Goal: Information Seeking & Learning: Learn about a topic

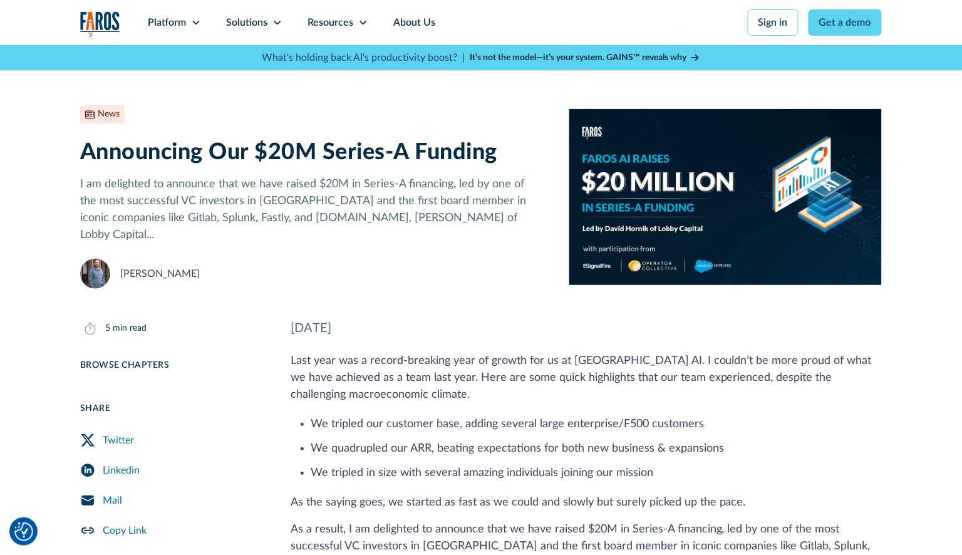
drag, startPoint x: 78, startPoint y: 274, endPoint x: 122, endPoint y: 257, distance: 47.4
click at [78, 274] on div "News June 27, 2023 5 min read Announcing Our $20M Series-A Funding I am delight…" at bounding box center [481, 167] width 962 height 244
click at [334, 18] on div "Resources" at bounding box center [331, 22] width 46 height 15
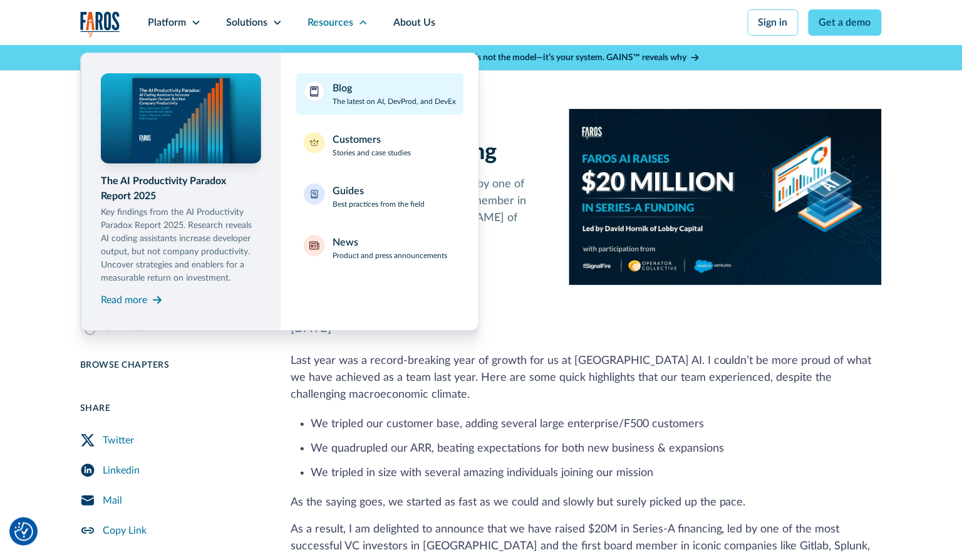
click at [345, 90] on div "Blog" at bounding box center [342, 88] width 19 height 15
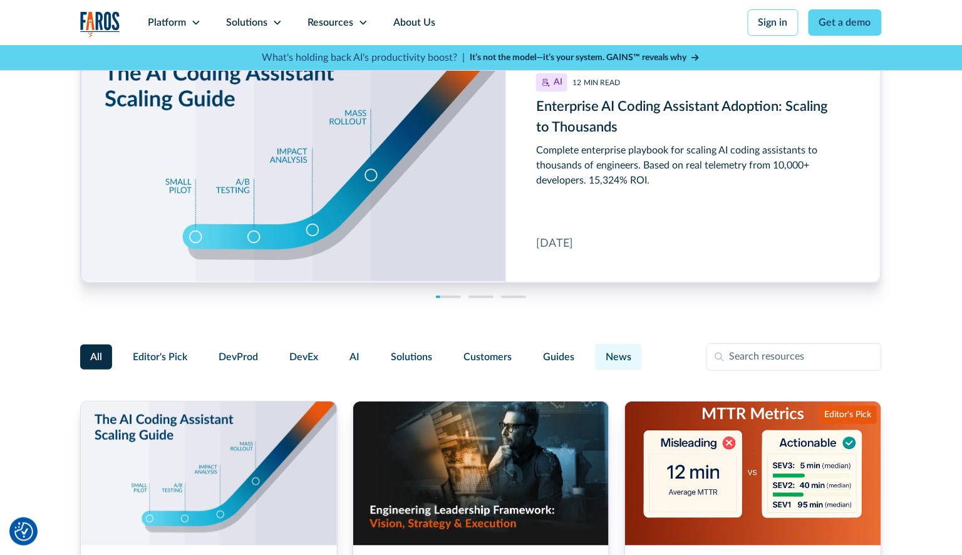
scroll to position [33, 0]
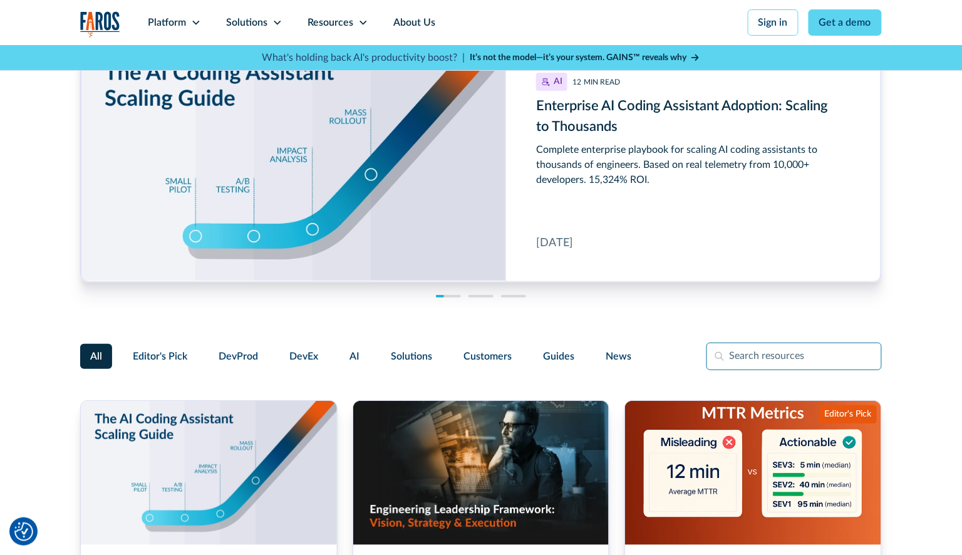
click at [784, 356] on input "Filter Form" at bounding box center [794, 357] width 175 height 28
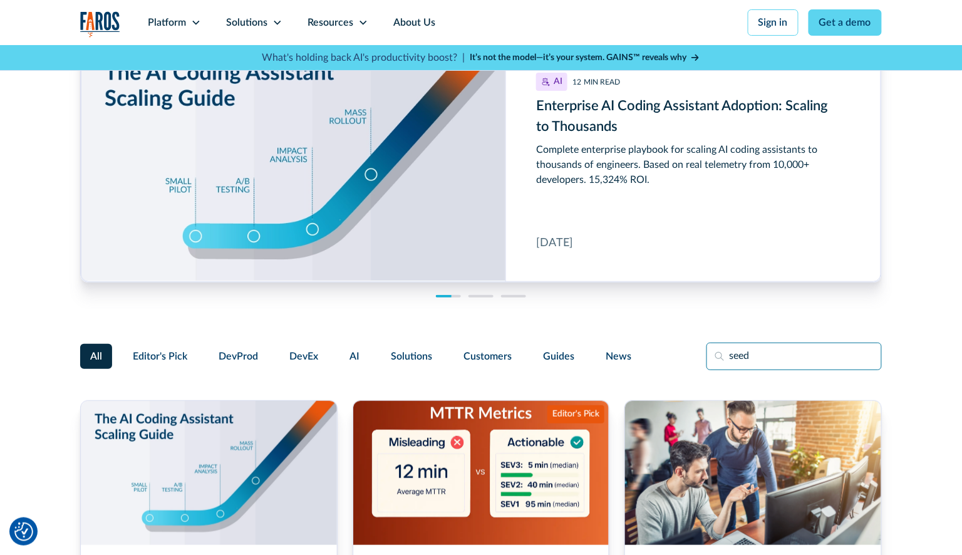
type input "seed"
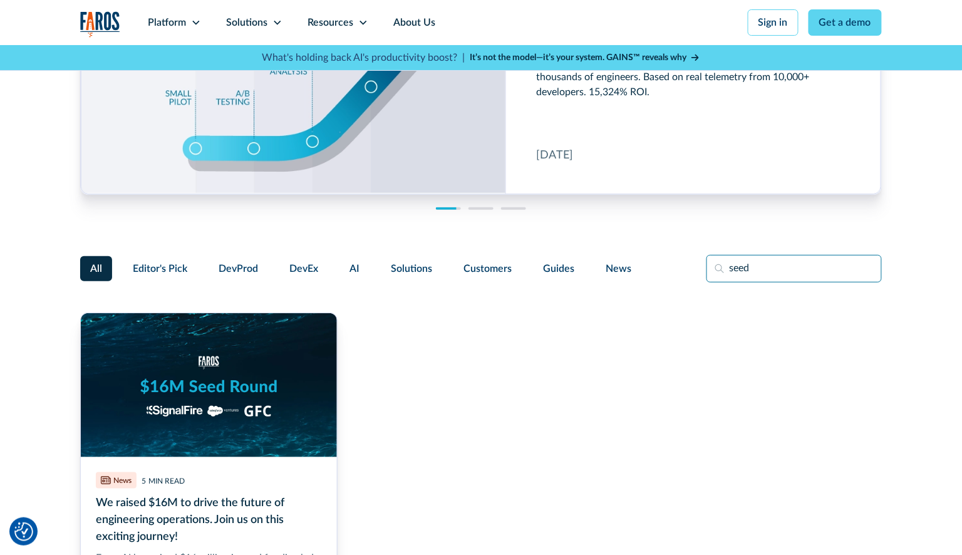
scroll to position [240, 0]
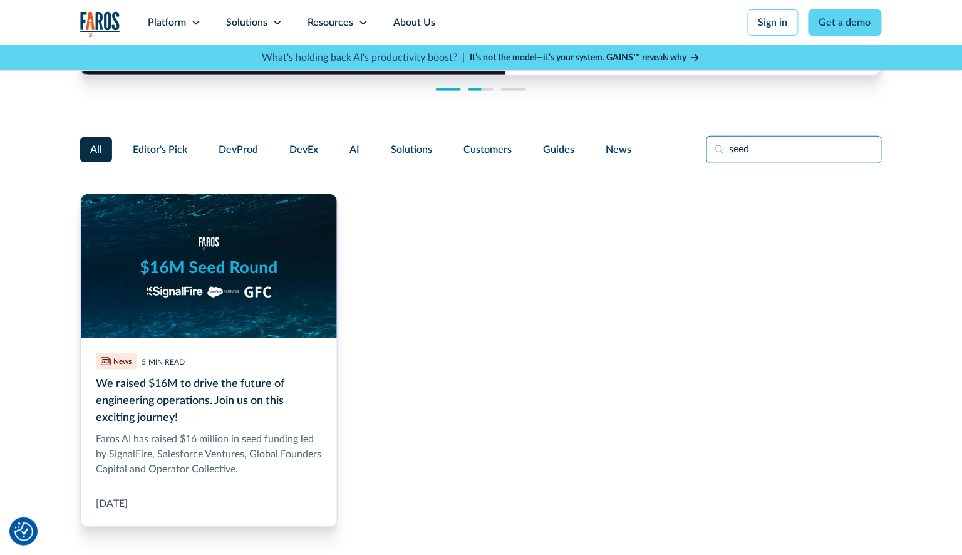
drag, startPoint x: 774, startPoint y: 150, endPoint x: 717, endPoint y: 150, distance: 57.0
click at [717, 150] on input "seed" at bounding box center [794, 150] width 175 height 28
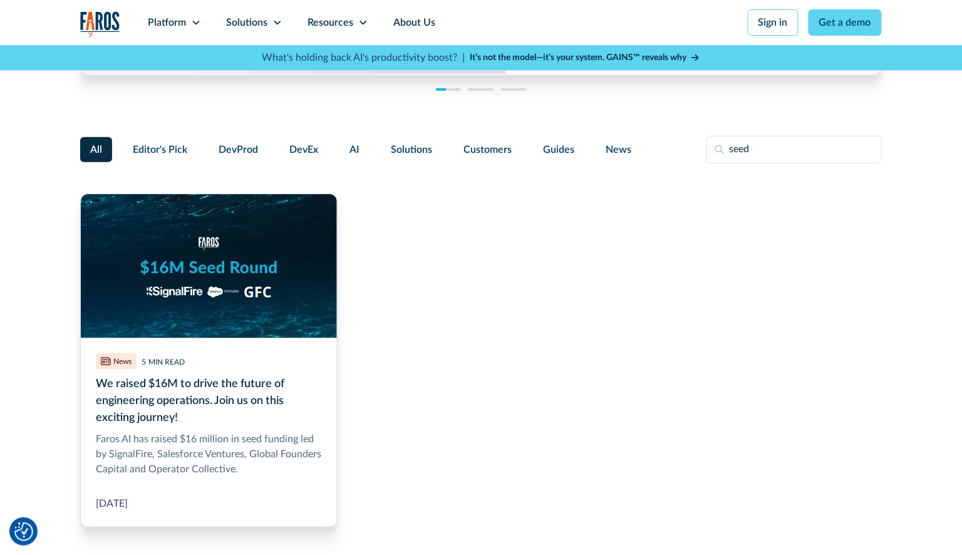
click at [100, 27] on img "home" at bounding box center [100, 24] width 40 height 26
